Goal: Task Accomplishment & Management: Use online tool/utility

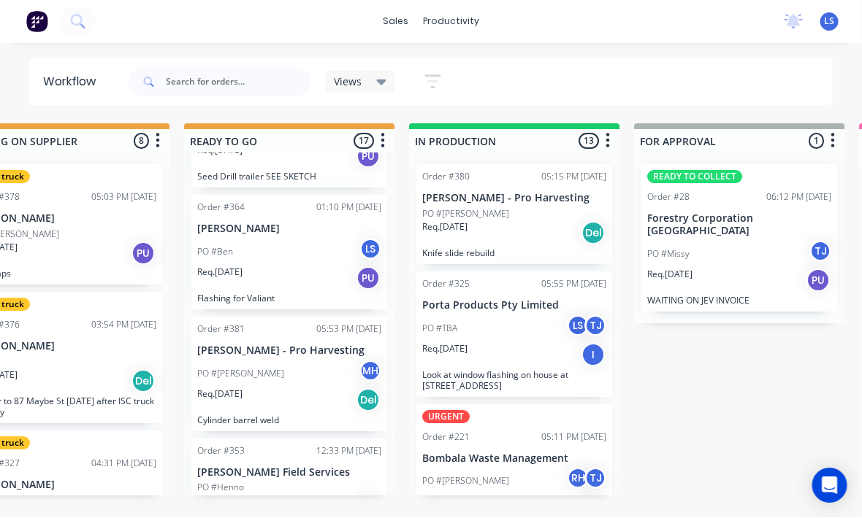
click at [557, 370] on p "Look at window flashing on house at [STREET_ADDRESS]" at bounding box center [515, 381] width 184 height 22
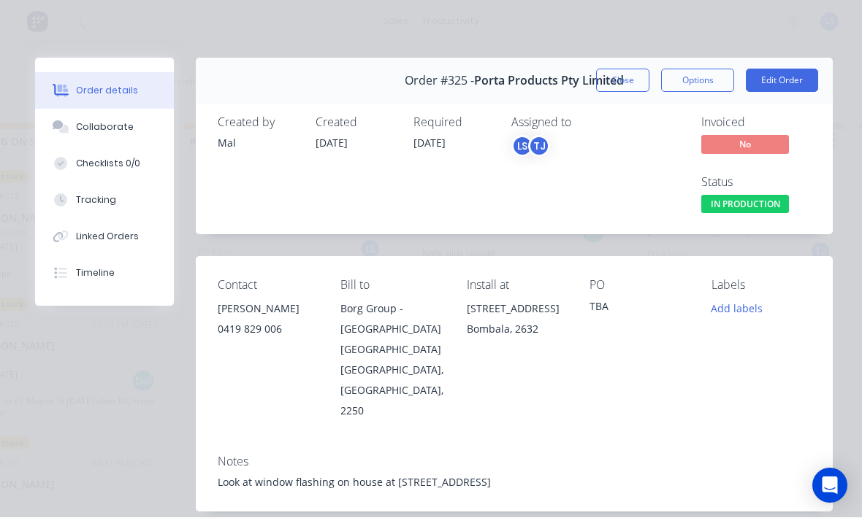
click at [140, 201] on button "Tracking" at bounding box center [104, 201] width 139 height 37
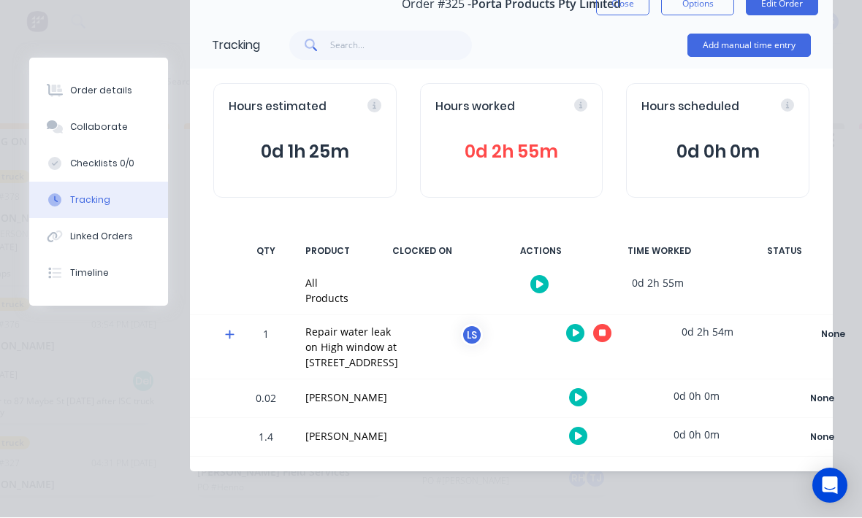
scroll to position [111, 0]
click at [599, 329] on icon at bounding box center [602, 333] width 7 height 9
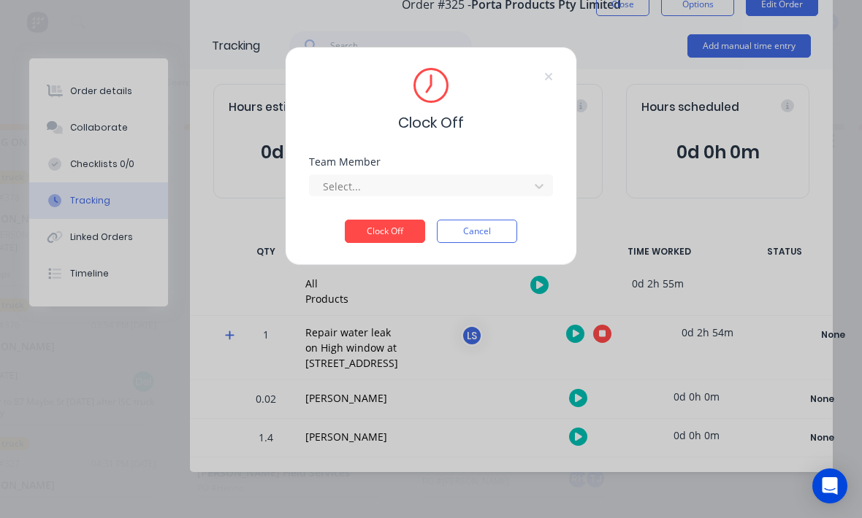
click at [394, 237] on button "Clock Off" at bounding box center [385, 231] width 80 height 23
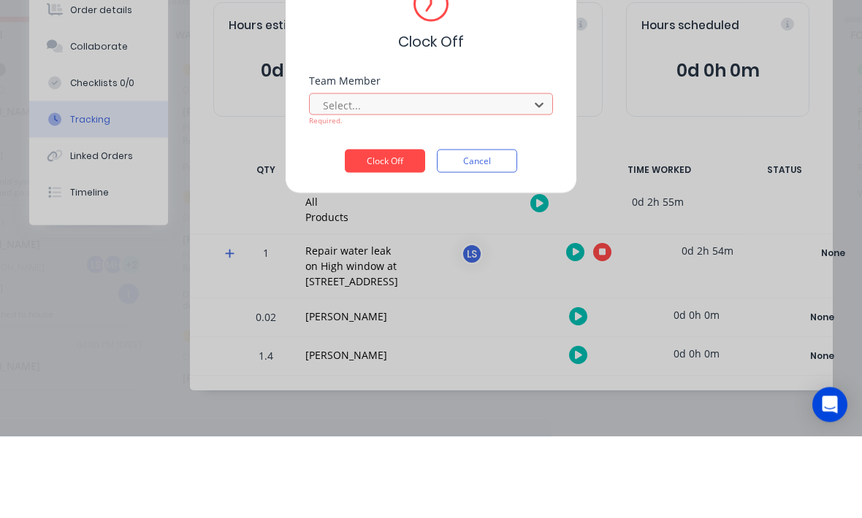
scroll to position [26, 311]
click at [180, 501] on div "[PERSON_NAME]" at bounding box center [120, 514] width 862 height 27
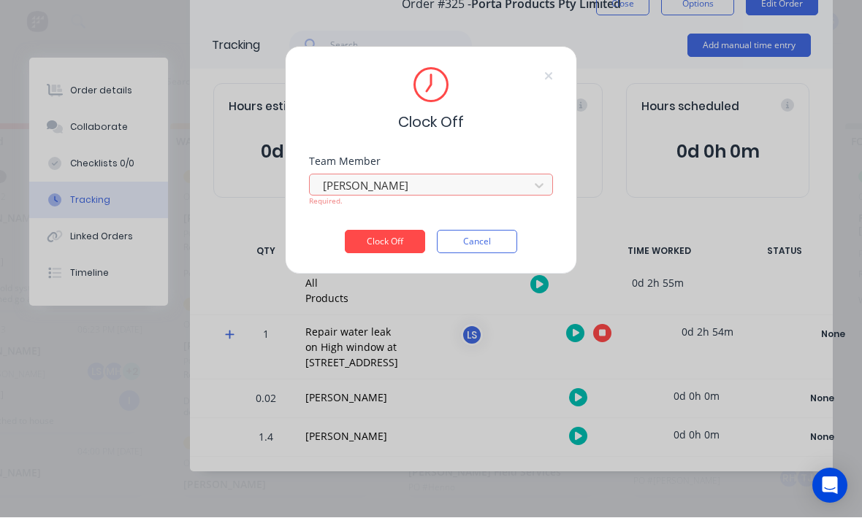
click at [371, 226] on div "Team Member [PERSON_NAME] Required." at bounding box center [431, 194] width 244 height 74
click at [418, 239] on button "Clock Off" at bounding box center [385, 242] width 80 height 23
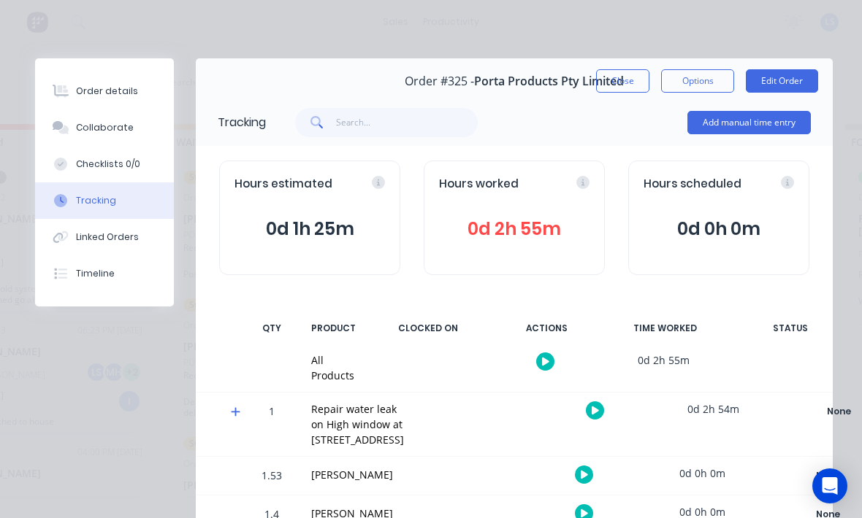
scroll to position [0, 0]
click at [634, 78] on button "Close" at bounding box center [622, 80] width 53 height 23
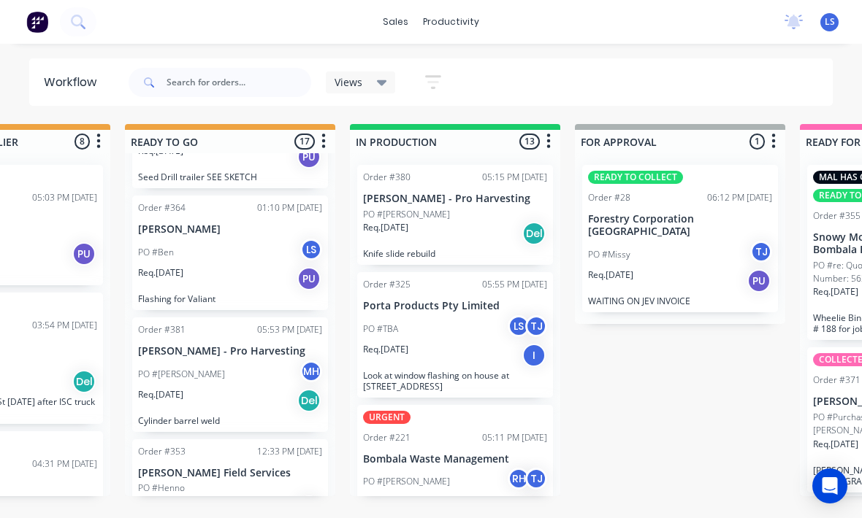
scroll to position [0, 583]
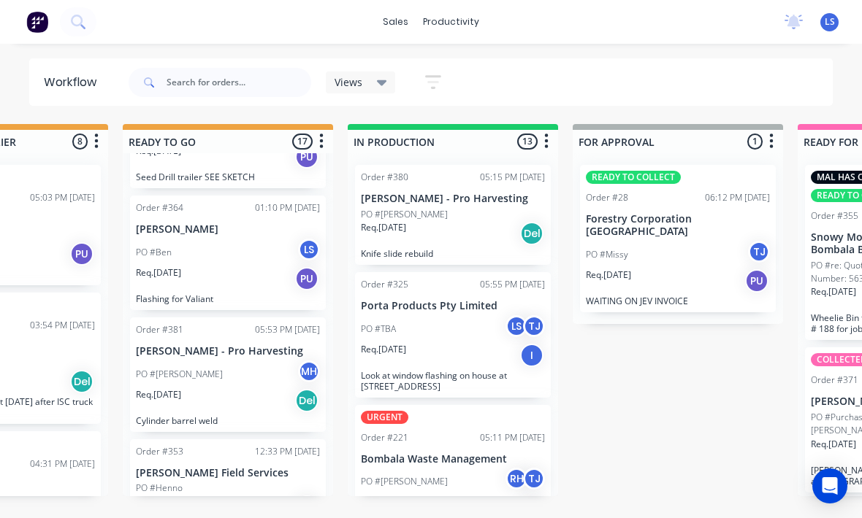
click at [486, 350] on div "Req. [DATE] I" at bounding box center [453, 355] width 184 height 25
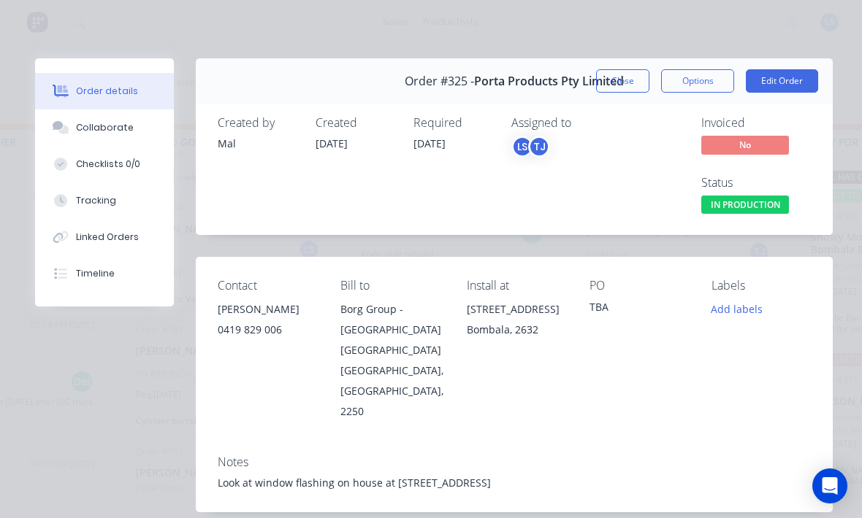
scroll to position [0, 0]
click at [783, 80] on button "Edit Order" at bounding box center [781, 80] width 72 height 23
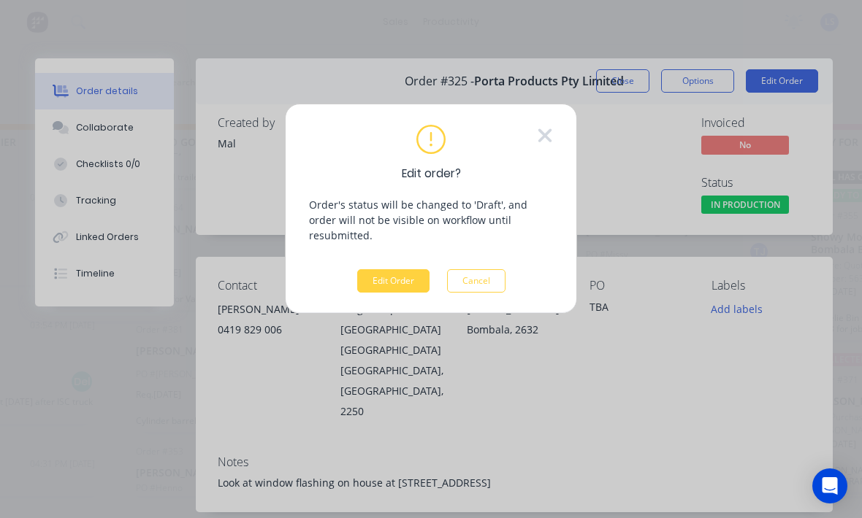
click at [391, 269] on button "Edit Order" at bounding box center [393, 280] width 72 height 23
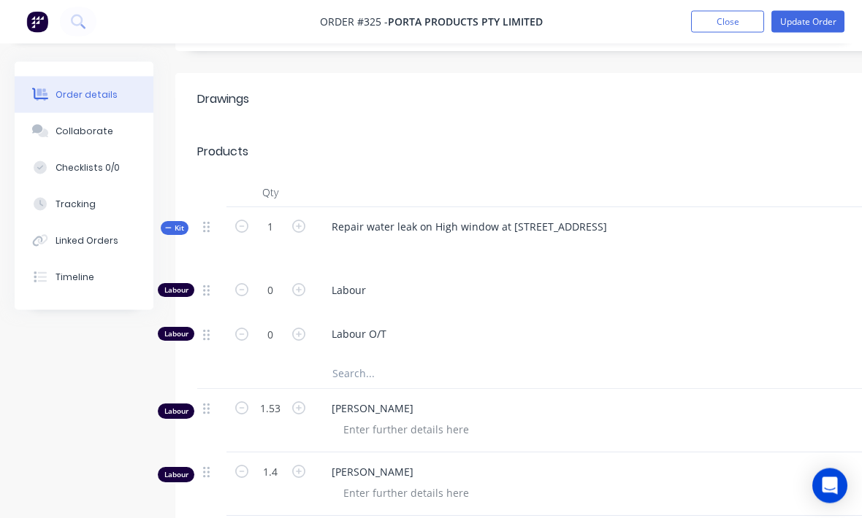
scroll to position [505, 0]
click at [387, 361] on input "text" at bounding box center [477, 375] width 292 height 29
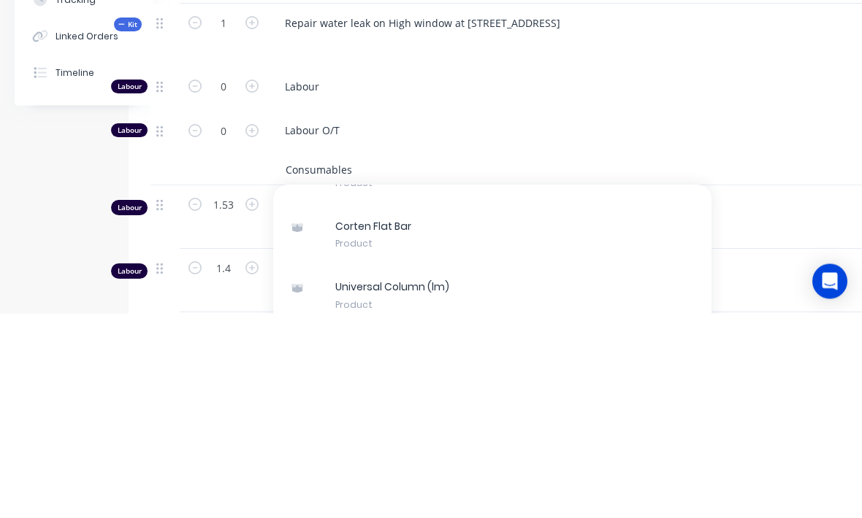
scroll to position [90, 0]
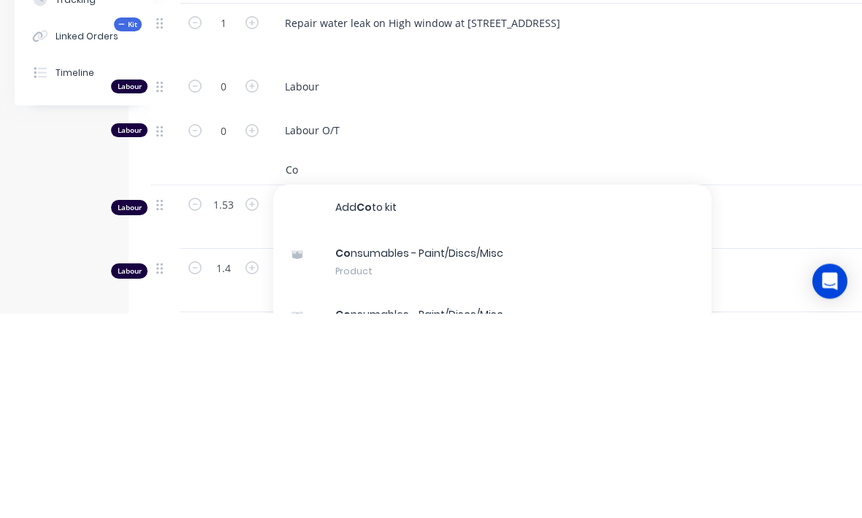
type input "C"
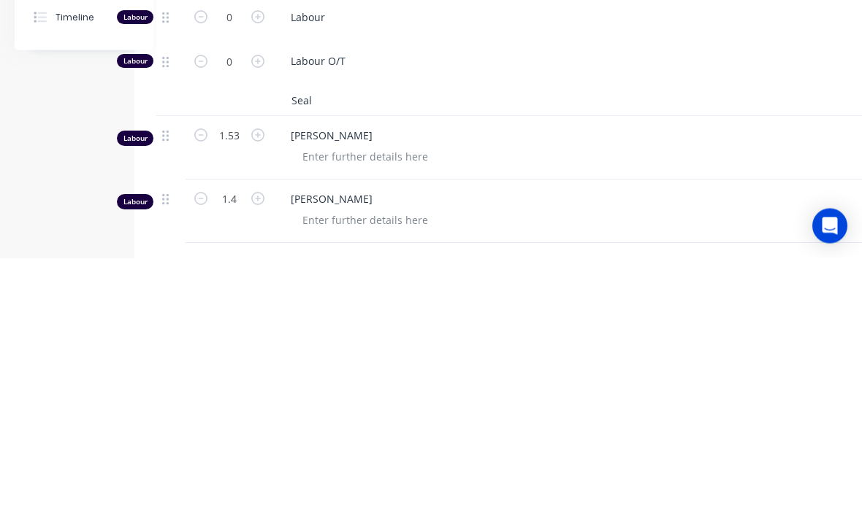
scroll to position [525, 40]
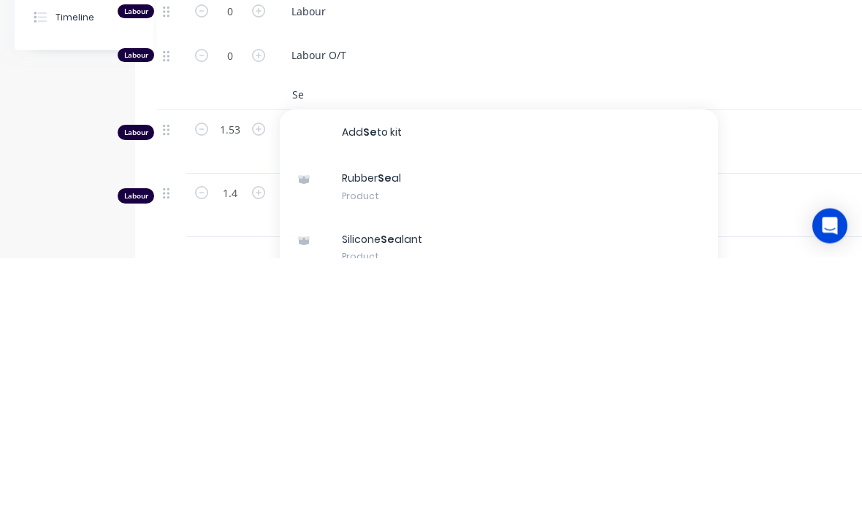
type input "S"
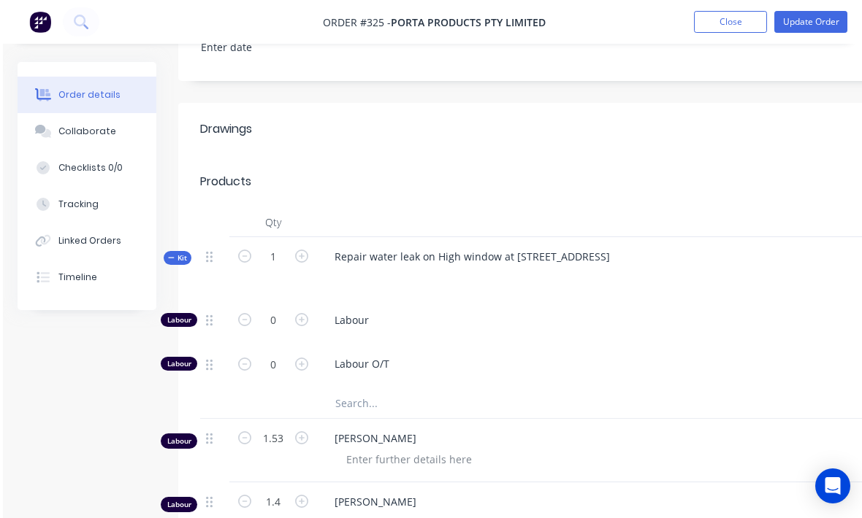
scroll to position [476, 0]
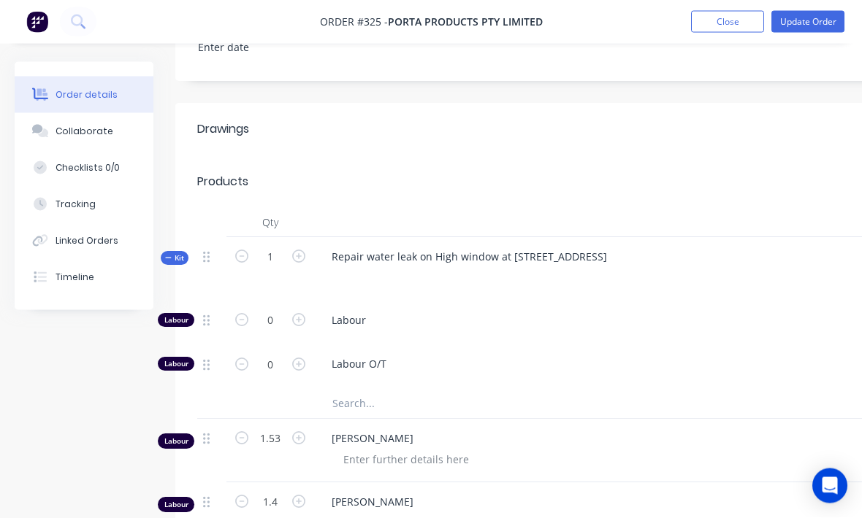
click at [382, 390] on input "text" at bounding box center [477, 404] width 292 height 29
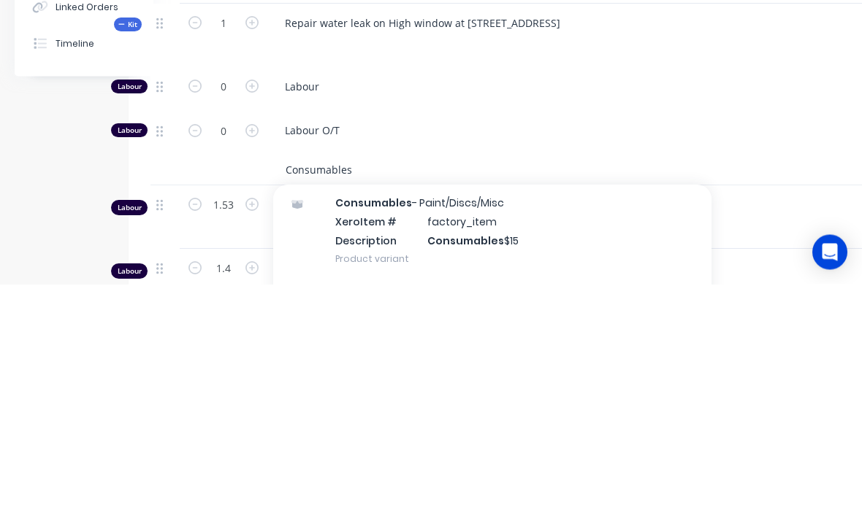
scroll to position [310, 0]
type input "Consumables"
click at [534, 414] on div "Consumables - Paint/Discs/Misc Xero Item # factory_item Description Consumables…" at bounding box center [492, 463] width 438 height 99
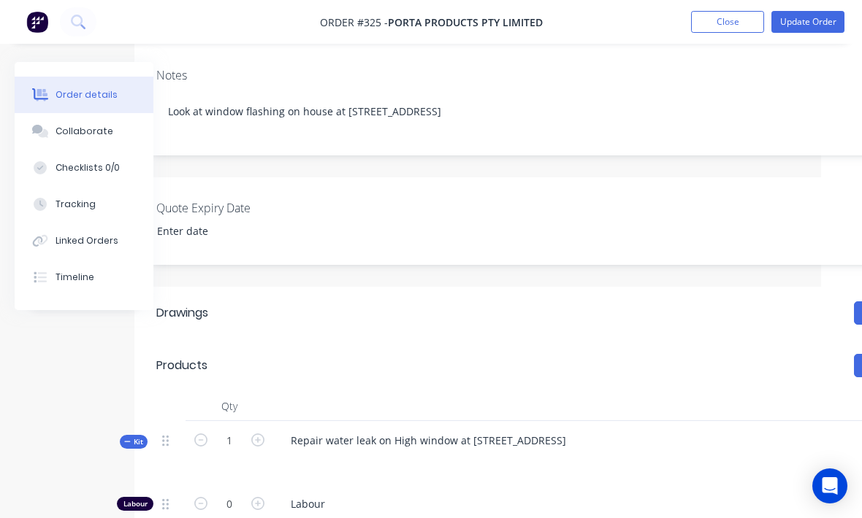
scroll to position [289, 41]
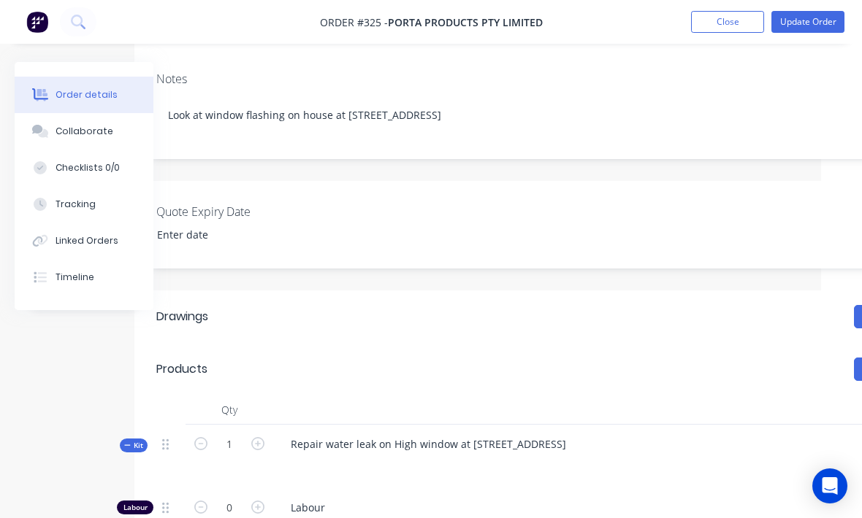
click at [813, 24] on button "Update Order" at bounding box center [807, 22] width 73 height 22
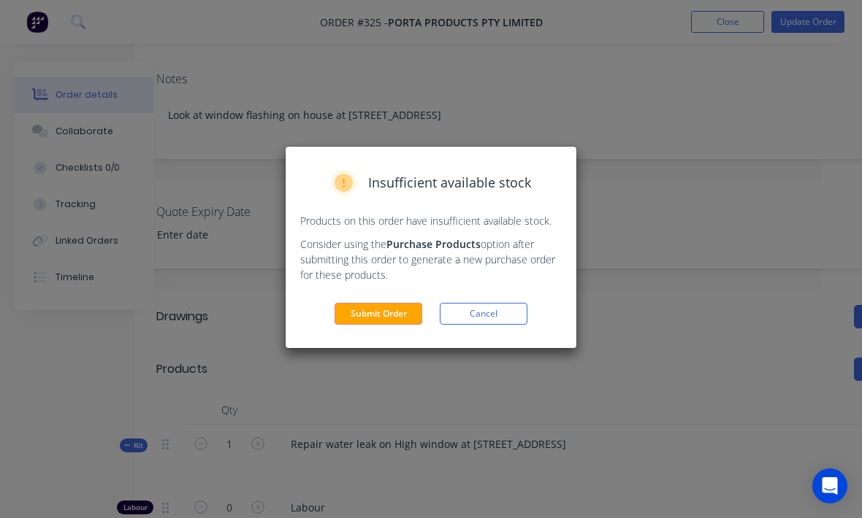
click at [399, 317] on button "Submit Order" at bounding box center [378, 314] width 88 height 22
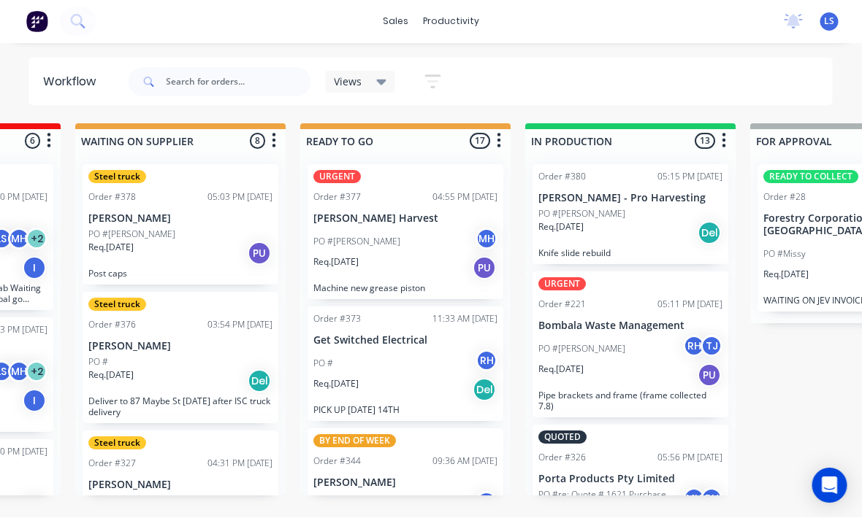
scroll to position [26, 406]
click at [554, 221] on div "Req. [DATE] Del" at bounding box center [630, 233] width 184 height 25
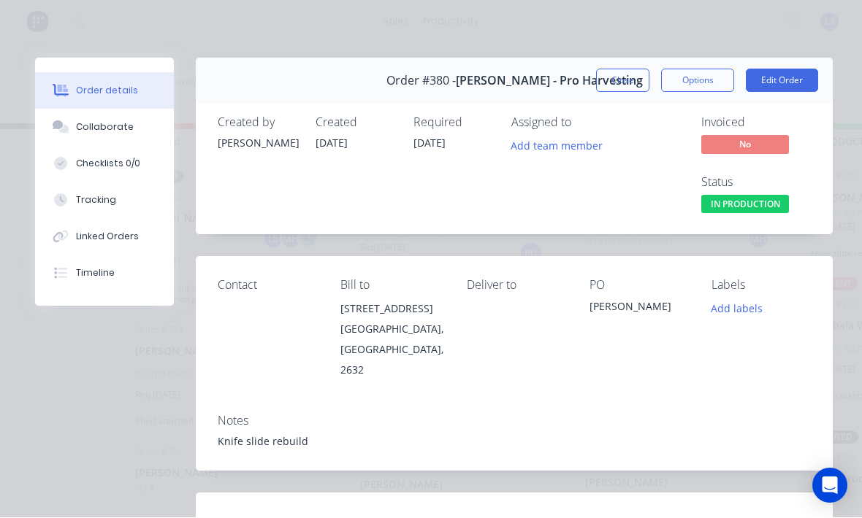
scroll to position [26, 134]
click at [632, 72] on button "Close" at bounding box center [622, 80] width 53 height 23
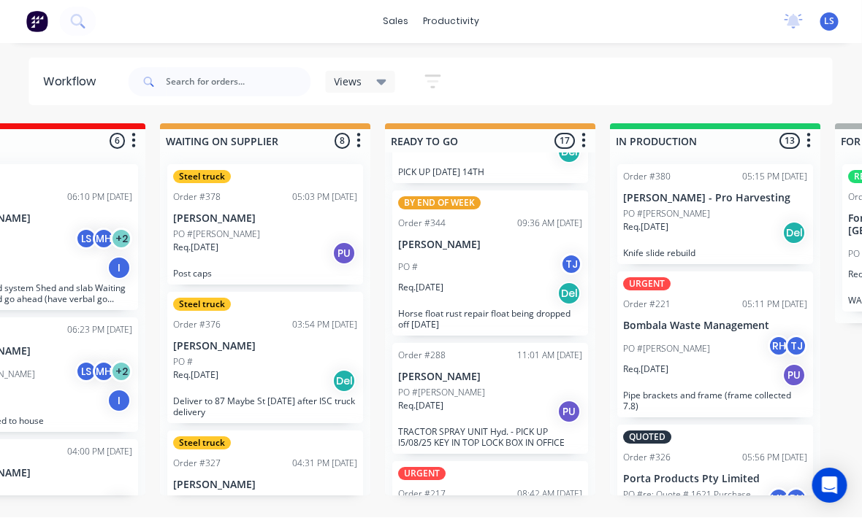
scroll to position [239, 0]
click at [540, 239] on p "[PERSON_NAME]" at bounding box center [491, 245] width 184 height 12
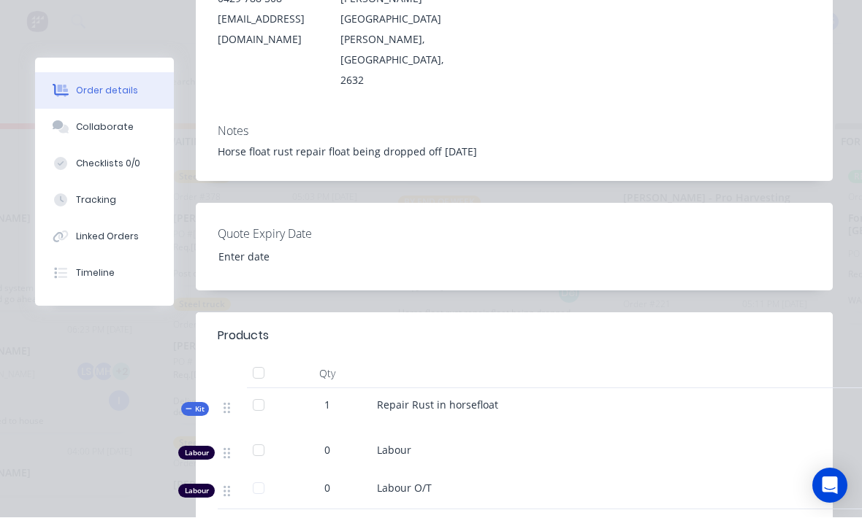
scroll to position [339, 0]
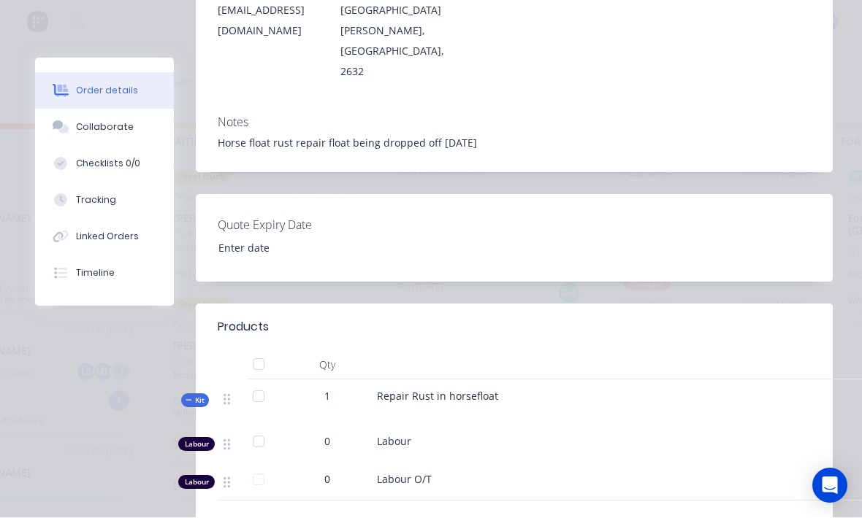
click at [119, 210] on button "Tracking" at bounding box center [104, 201] width 139 height 37
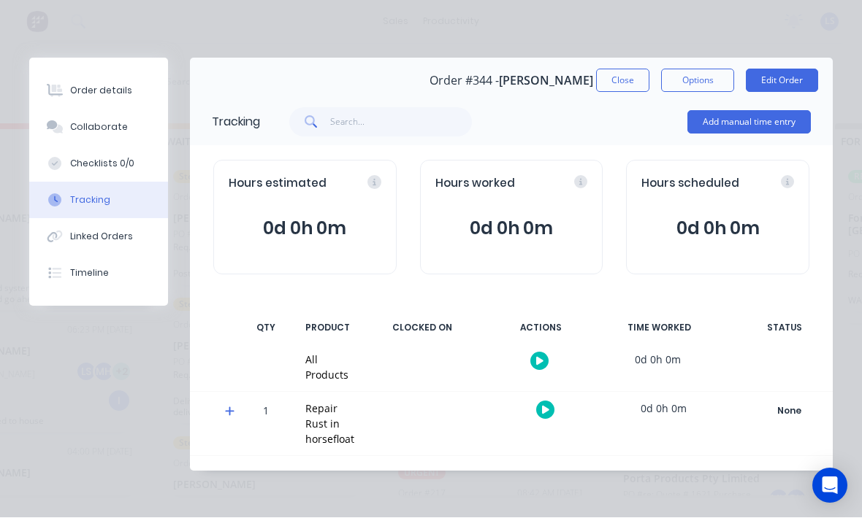
scroll to position [26, 321]
click at [542, 411] on icon at bounding box center [545, 410] width 7 height 9
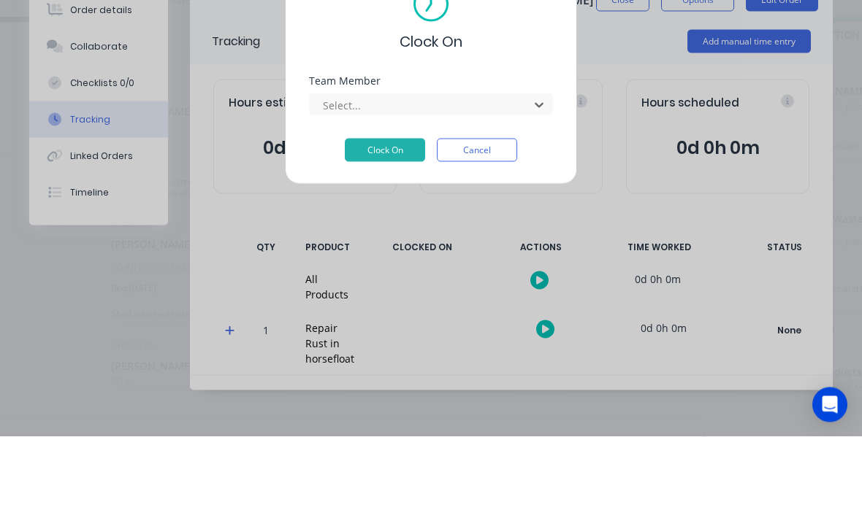
scroll to position [79, 0]
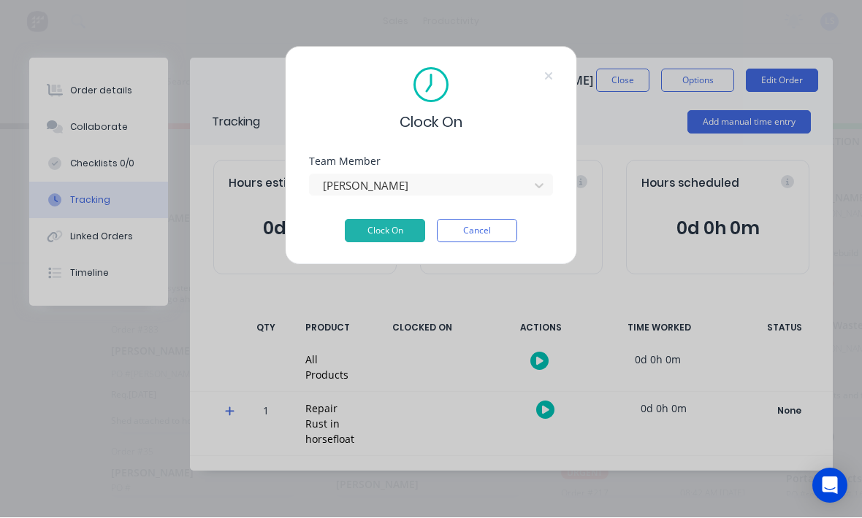
click at [401, 228] on button "Clock On" at bounding box center [385, 231] width 80 height 23
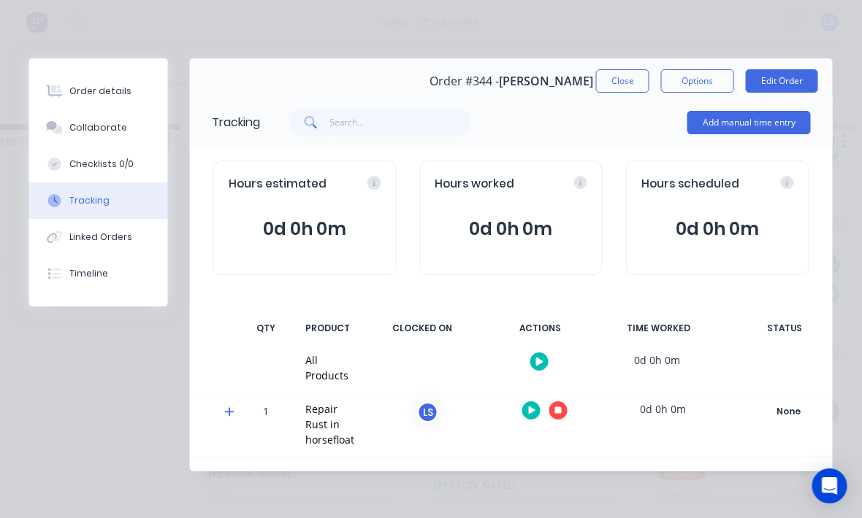
scroll to position [26, 60]
click at [126, 91] on div "Order details" at bounding box center [101, 91] width 62 height 13
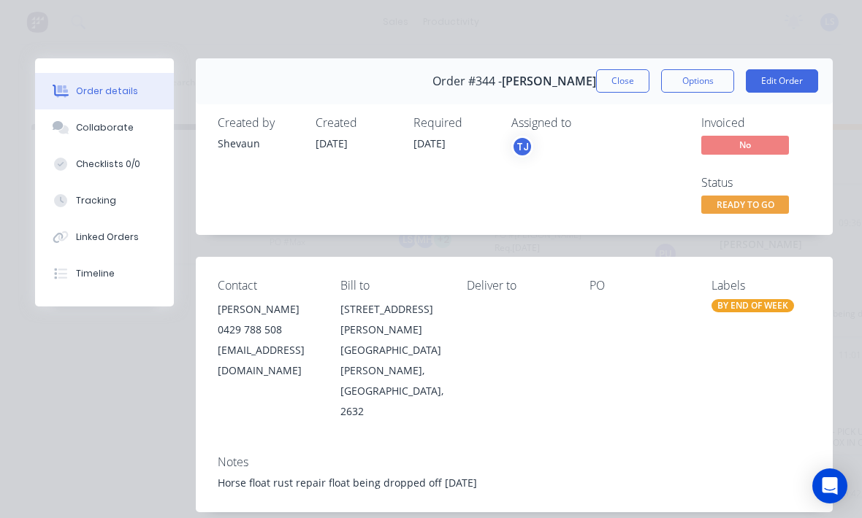
scroll to position [0, 0]
click at [605, 85] on button "Close" at bounding box center [622, 80] width 53 height 23
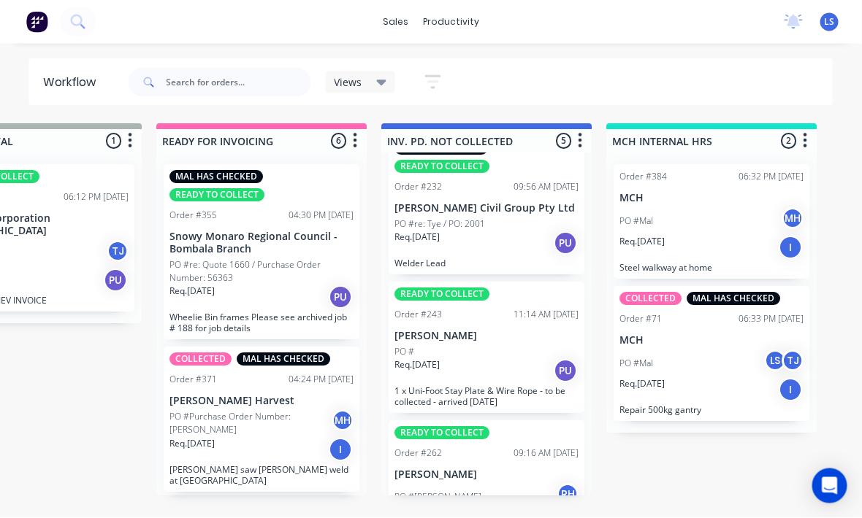
scroll to position [30, 0]
